Goal: Task Accomplishment & Management: Use online tool/utility

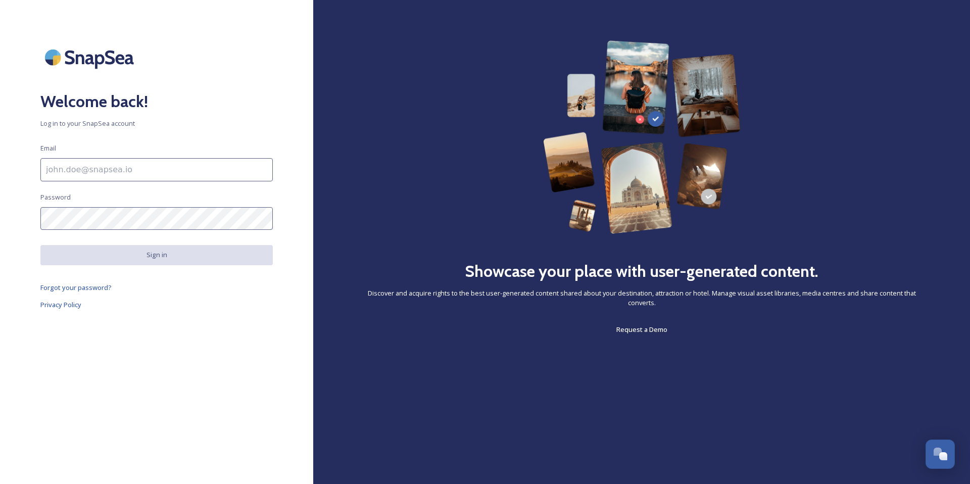
click at [195, 166] on input at bounding box center [156, 169] width 232 height 23
type input "[EMAIL_ADDRESS][DOMAIN_NAME]"
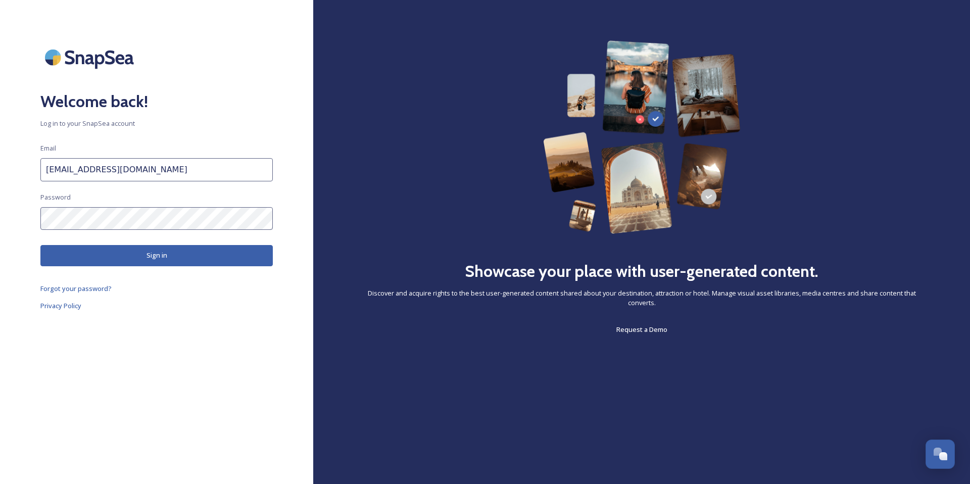
click at [155, 250] on button "Sign in" at bounding box center [156, 255] width 232 height 21
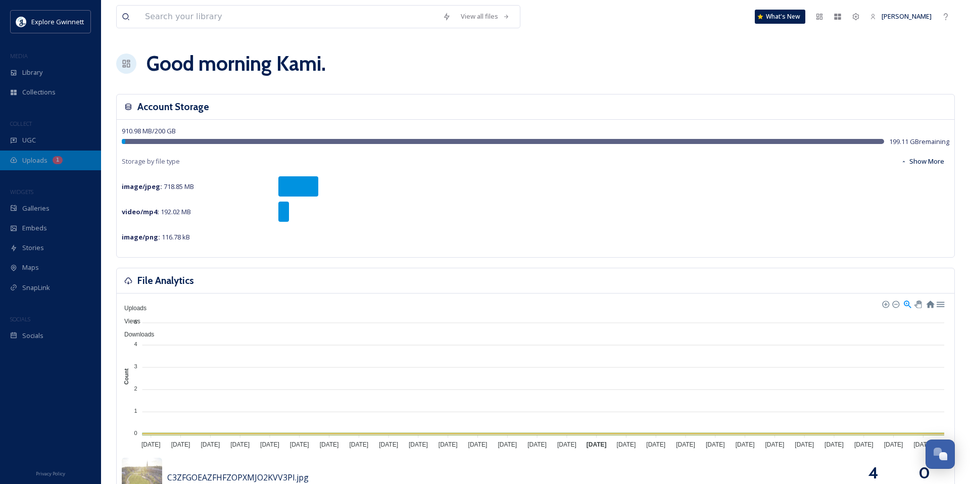
click at [47, 159] on div "Uploads 1" at bounding box center [50, 161] width 101 height 20
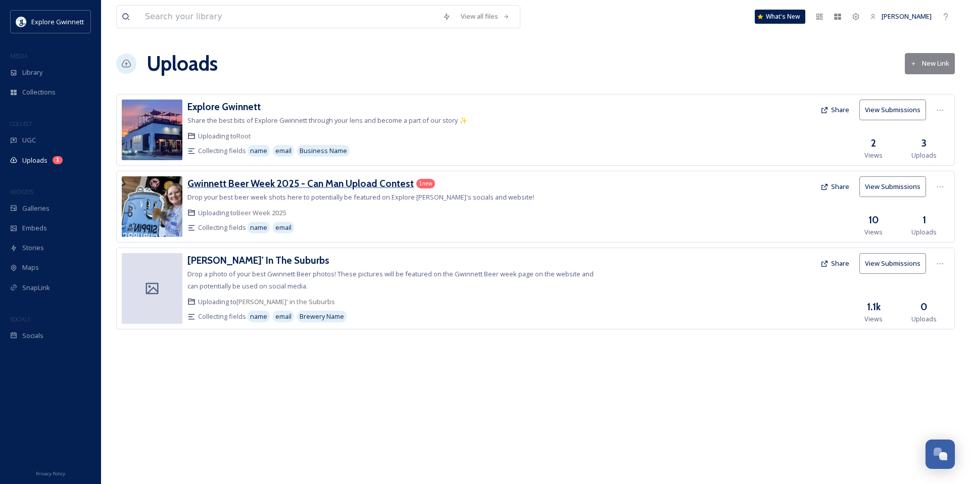
click at [342, 188] on h3 "Gwinnett Beer Week 2025 - Can Man Upload Contest" at bounding box center [300, 183] width 226 height 12
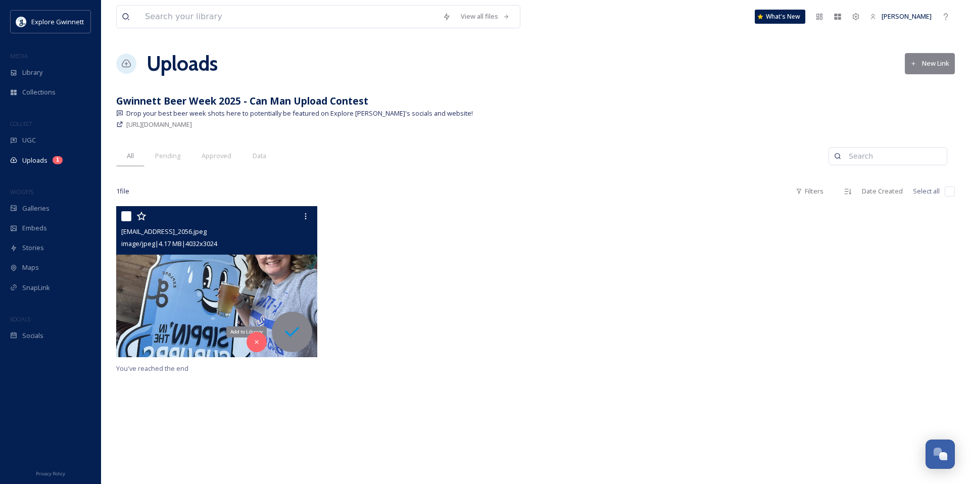
click at [297, 336] on icon at bounding box center [292, 332] width 20 height 20
click at [128, 216] on input "checkbox" at bounding box center [126, 216] width 10 height 10
checkbox input "true"
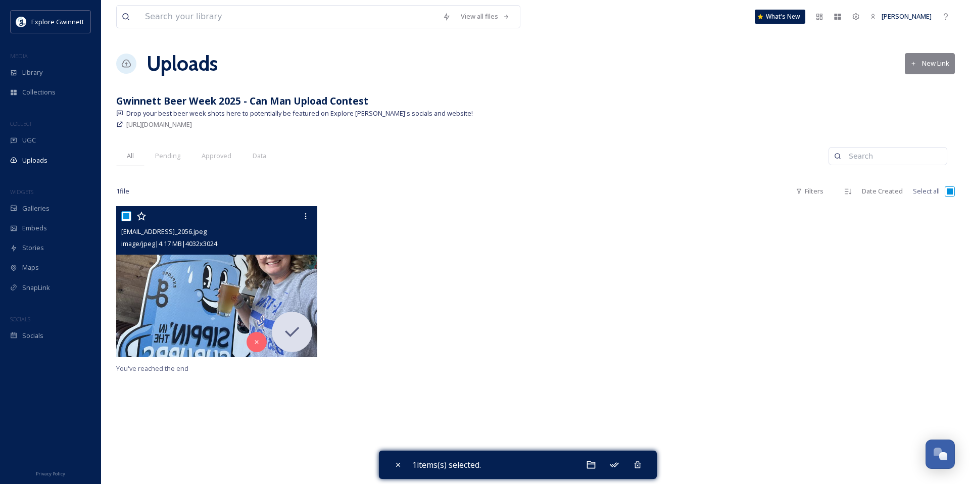
click at [128, 216] on input "checkbox" at bounding box center [126, 216] width 10 height 10
checkbox input "false"
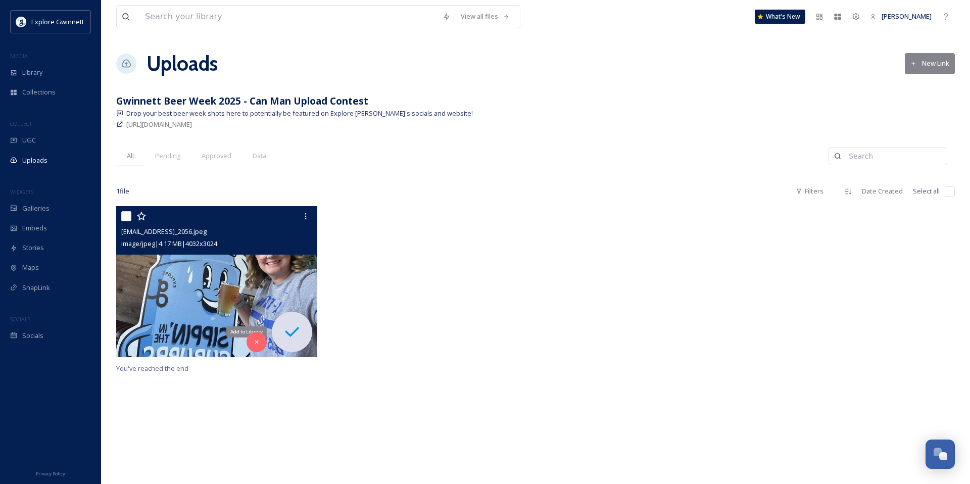
click at [293, 336] on icon at bounding box center [292, 332] width 20 height 20
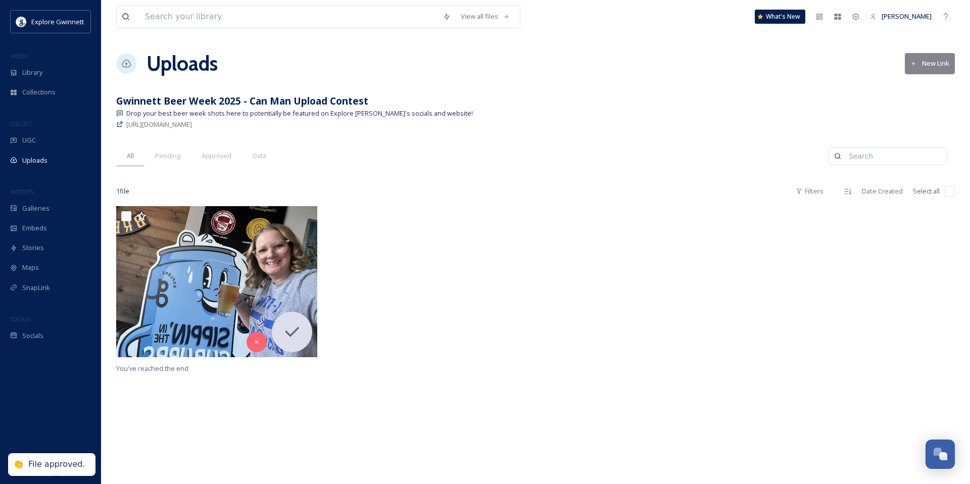
click at [364, 269] on div at bounding box center [430, 284] width 206 height 156
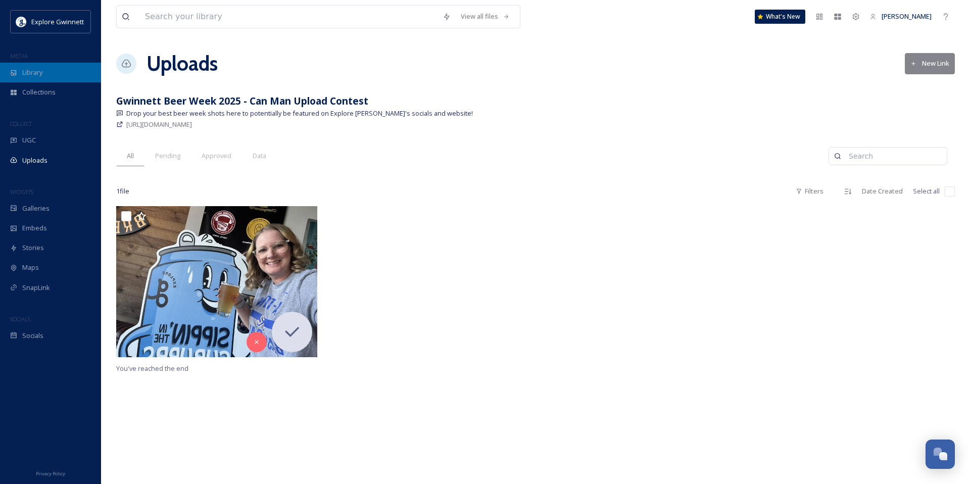
click at [30, 70] on span "Library" at bounding box center [32, 73] width 20 height 10
